Goal: Communication & Community: Answer question/provide support

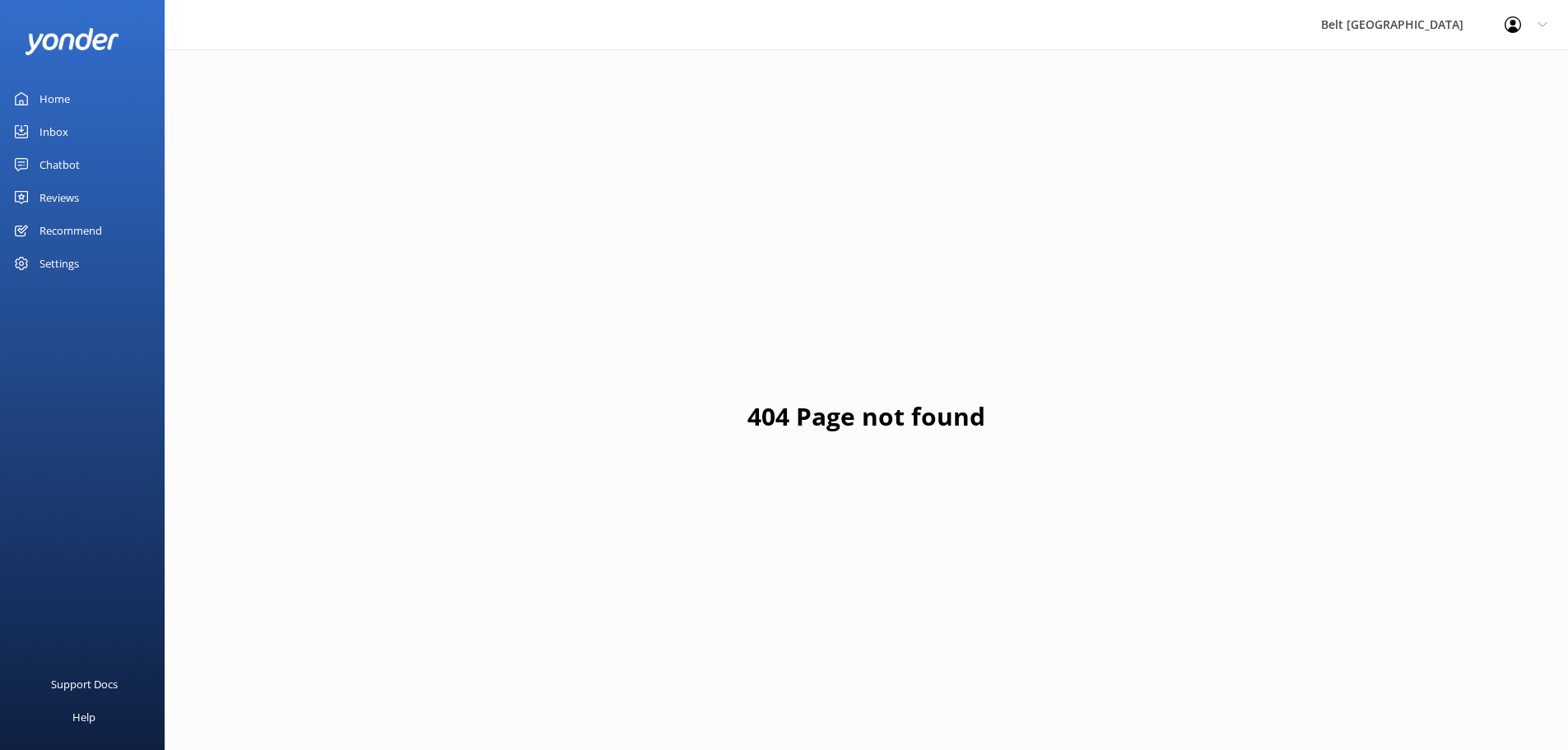
click at [83, 190] on link "Reviews" at bounding box center [82, 197] width 165 height 33
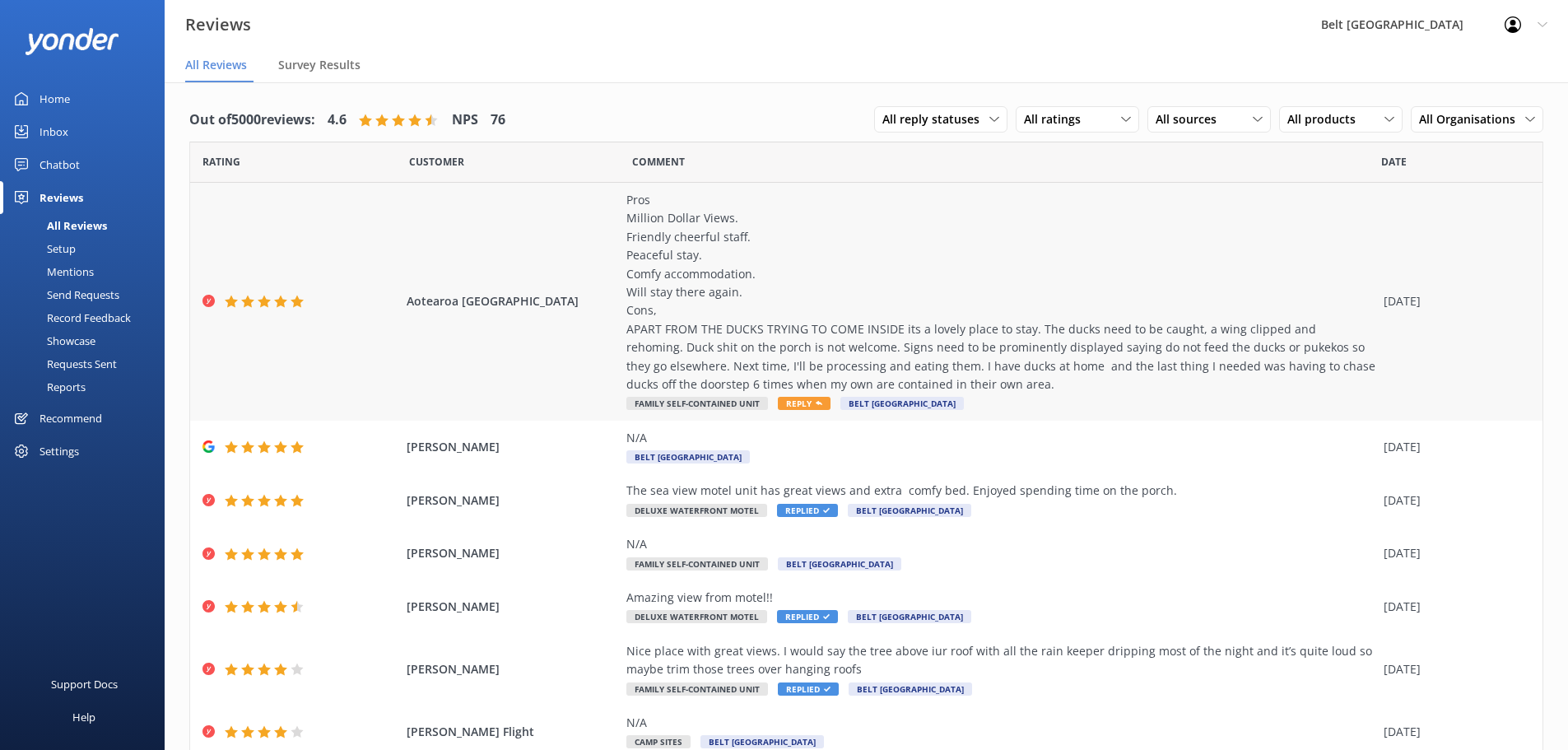
click at [922, 379] on div "Pros Million Dollar Views. Friendly cheerful staff. Peaceful stay. Comfy accomm…" at bounding box center [1001, 292] width 749 height 202
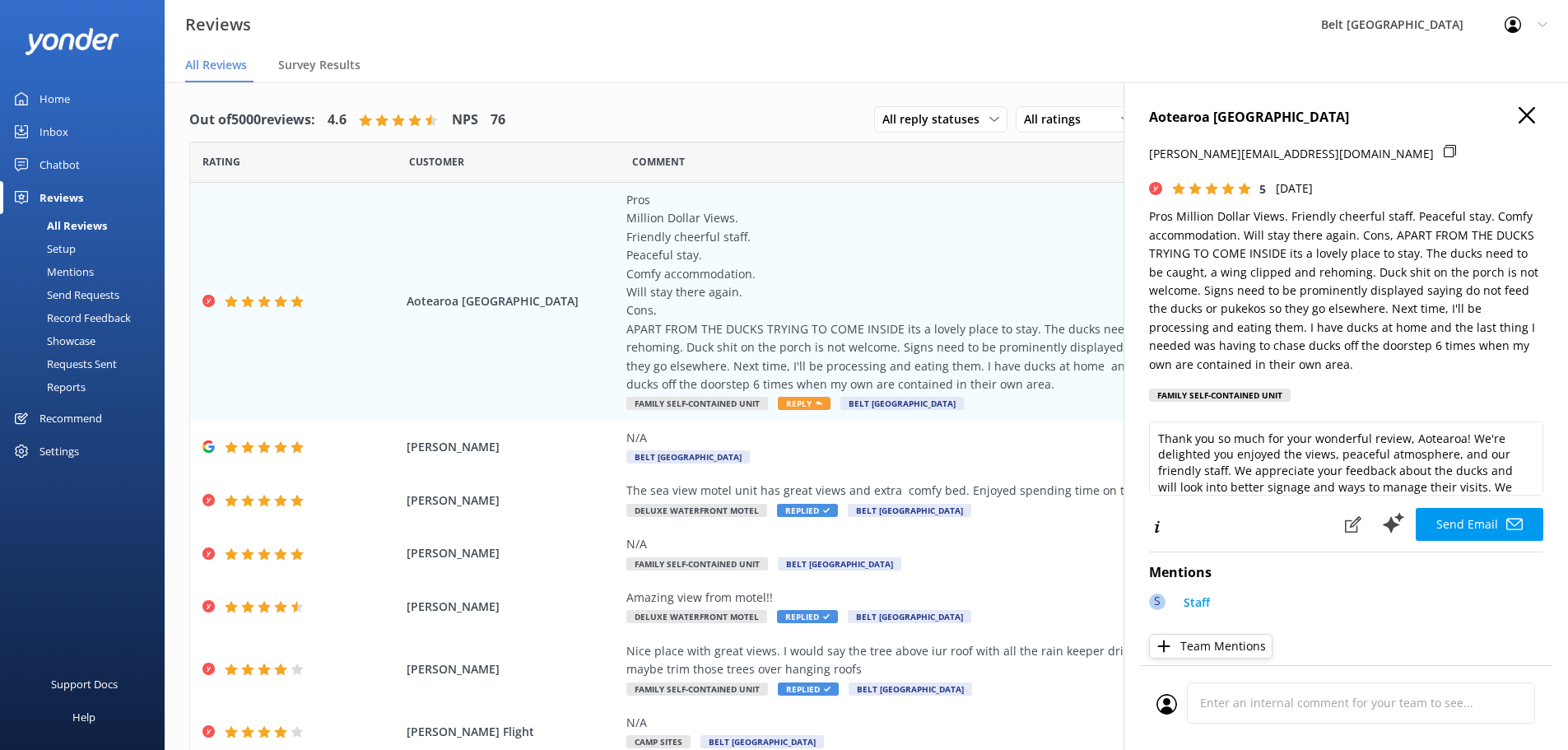
scroll to position [25, 0]
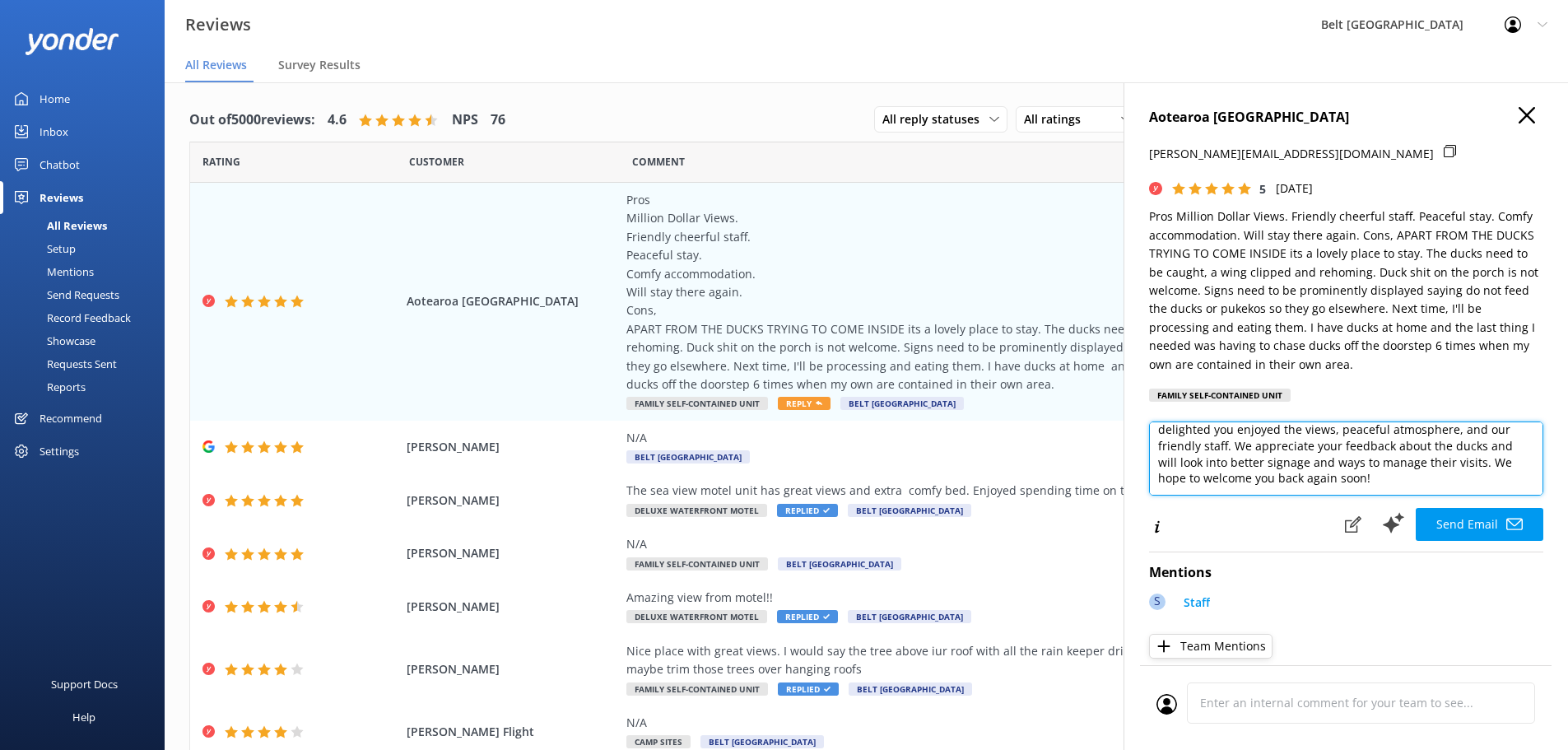
drag, startPoint x: 1227, startPoint y: 444, endPoint x: 1485, endPoint y: 463, distance: 258.7
click at [1485, 463] on textarea "Thank you so much for your wonderful review, Aotearoa! We're delighted you enjo…" at bounding box center [1346, 458] width 395 height 74
drag, startPoint x: 1465, startPoint y: 436, endPoint x: 1413, endPoint y: 434, distance: 52.0
click at [1413, 434] on textarea "Thank you so much for your wonderful review, Aotearoa! We're delighted you enjo…" at bounding box center [1346, 458] width 395 height 74
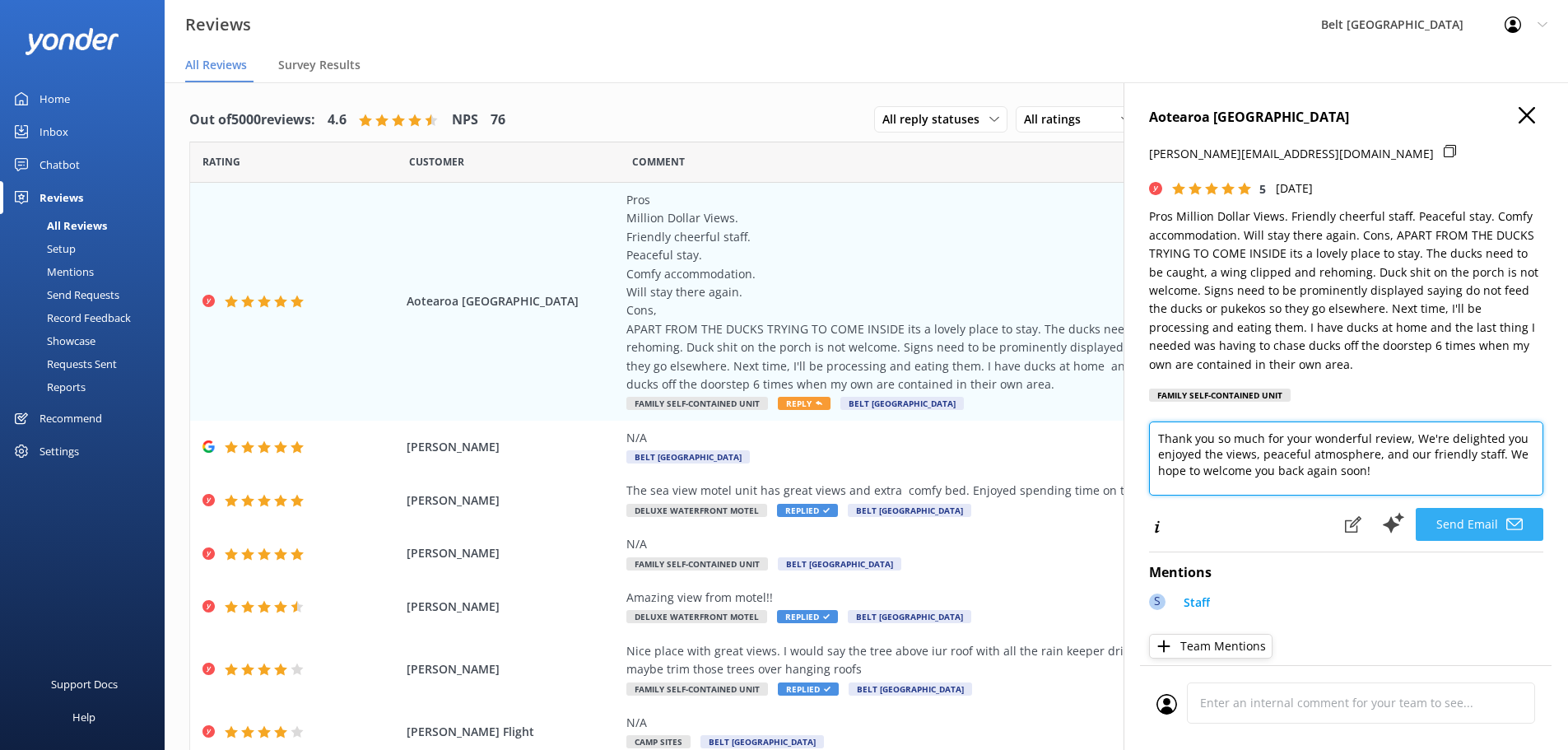
type textarea "Thank you so much for your wonderful review, We're delighted you enjoyed the vi…"
click at [1461, 519] on button "Send Email" at bounding box center [1479, 524] width 128 height 33
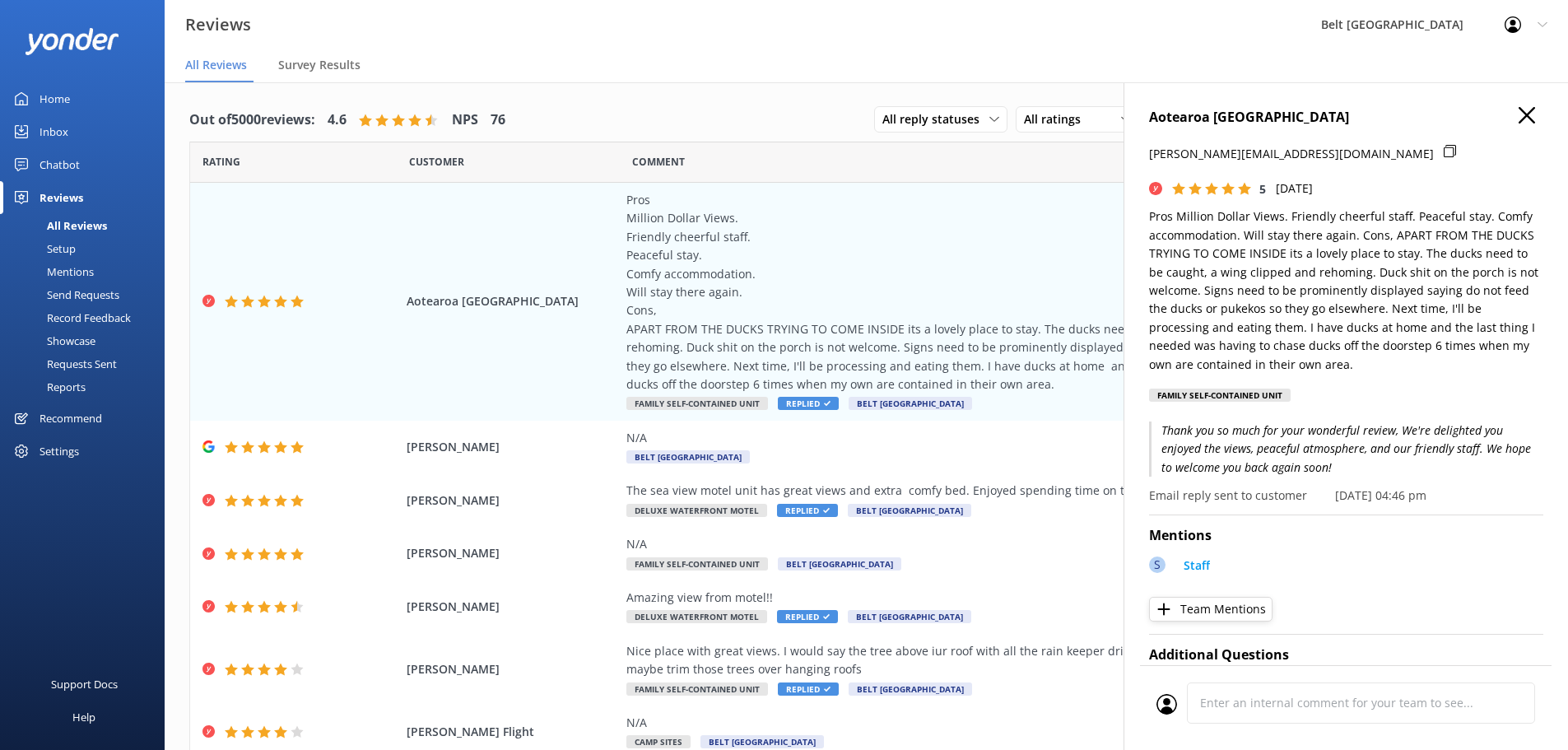
click at [1518, 112] on icon "button" at bounding box center [1526, 114] width 16 height 16
